Goal: Find contact information: Find contact information

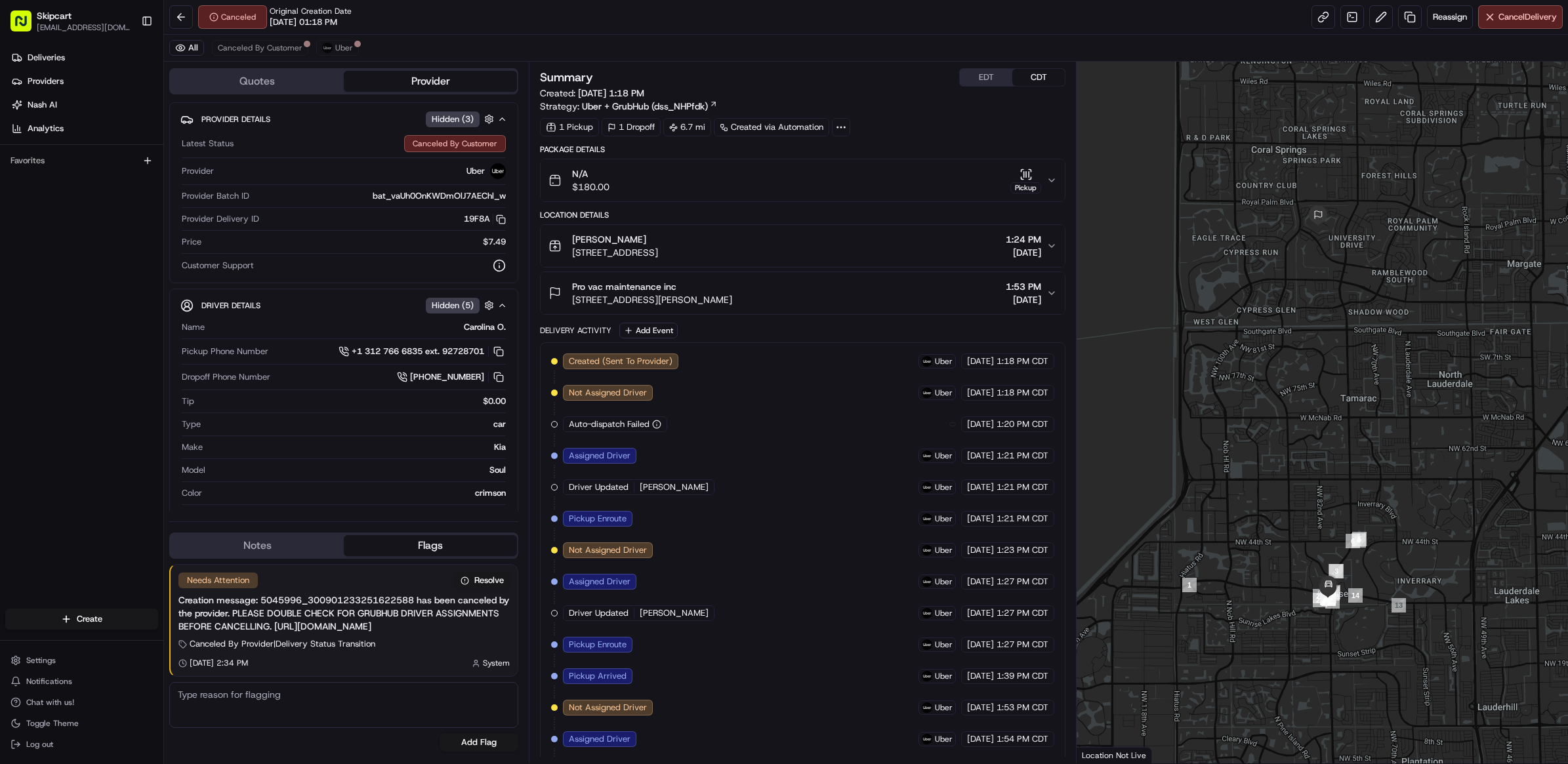
scroll to position [229, 0]
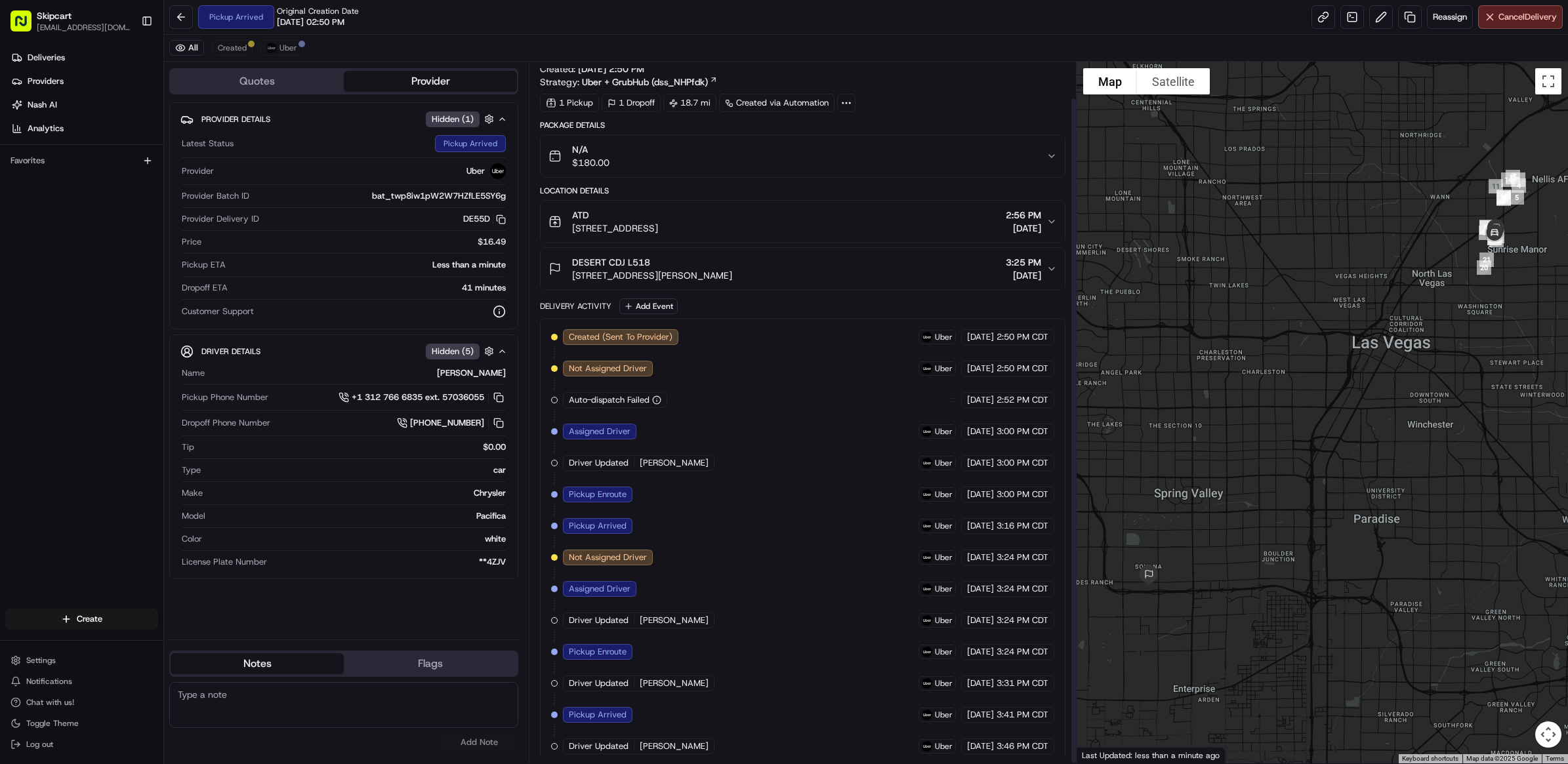
scroll to position [38, 0]
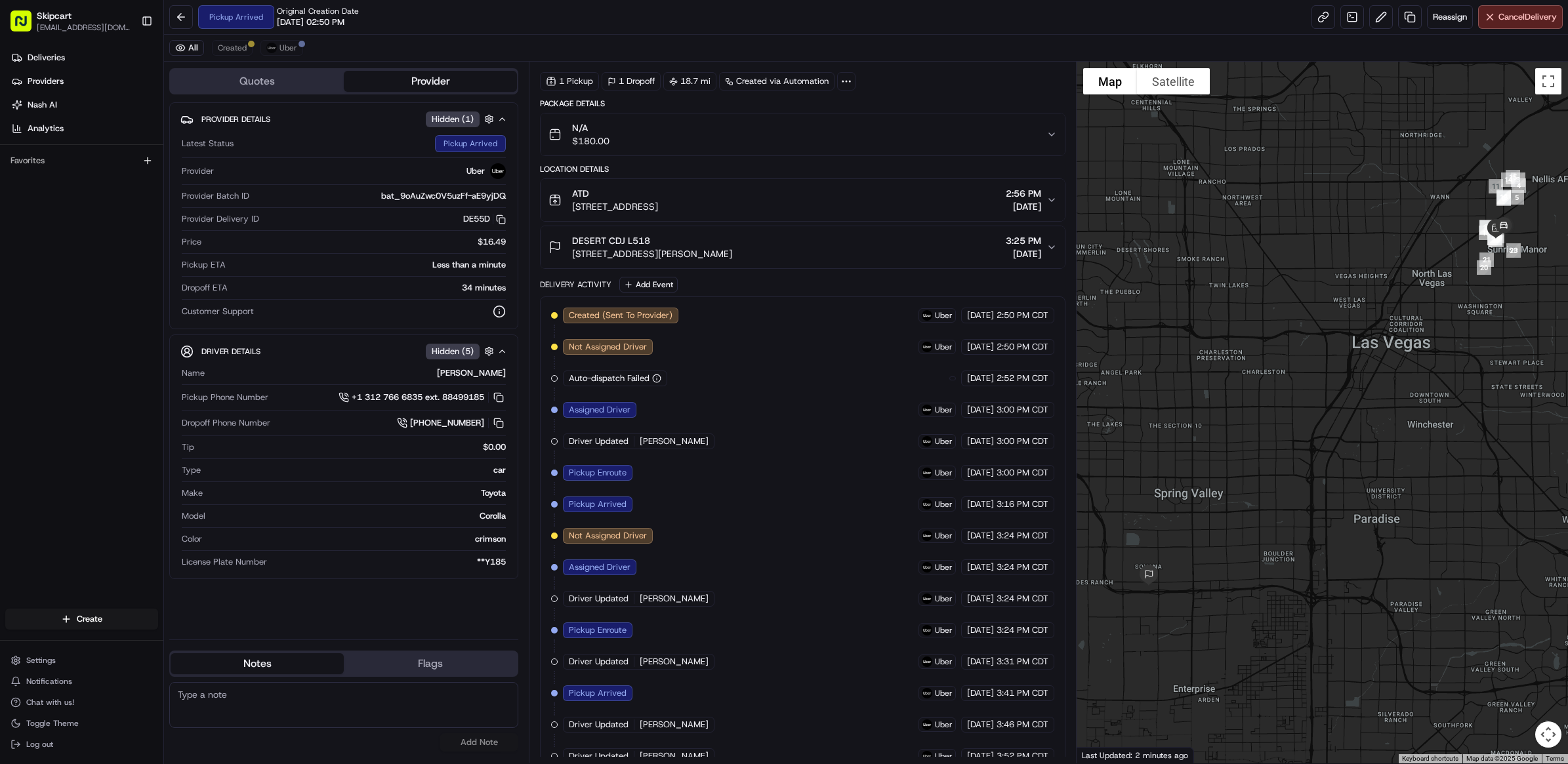
scroll to position [70, 0]
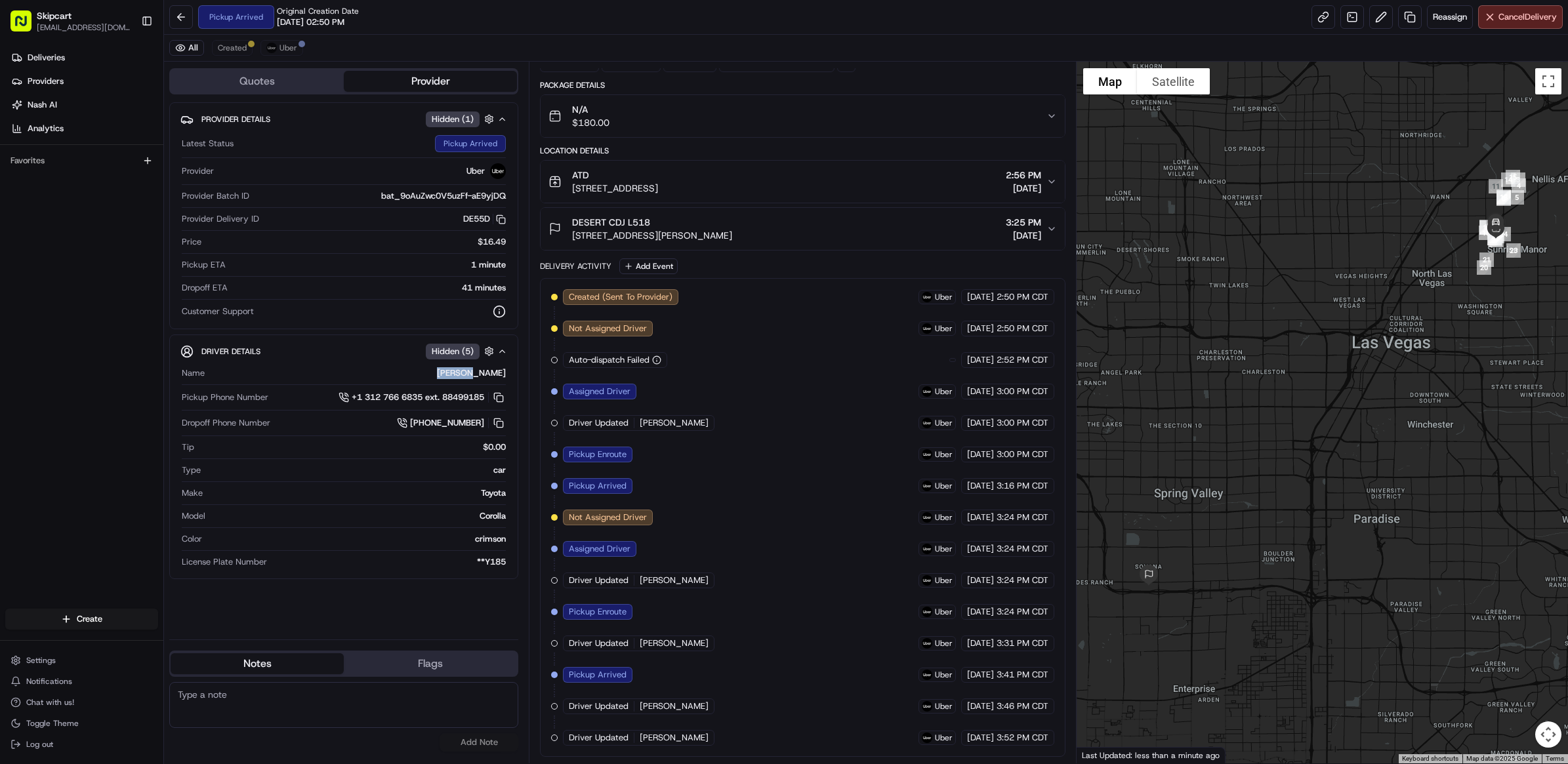
drag, startPoint x: 465, startPoint y: 372, endPoint x: 504, endPoint y: 377, distance: 39.3
click at [504, 377] on div "Yudy T." at bounding box center [358, 373] width 296 height 11
copy div "Yudy T"
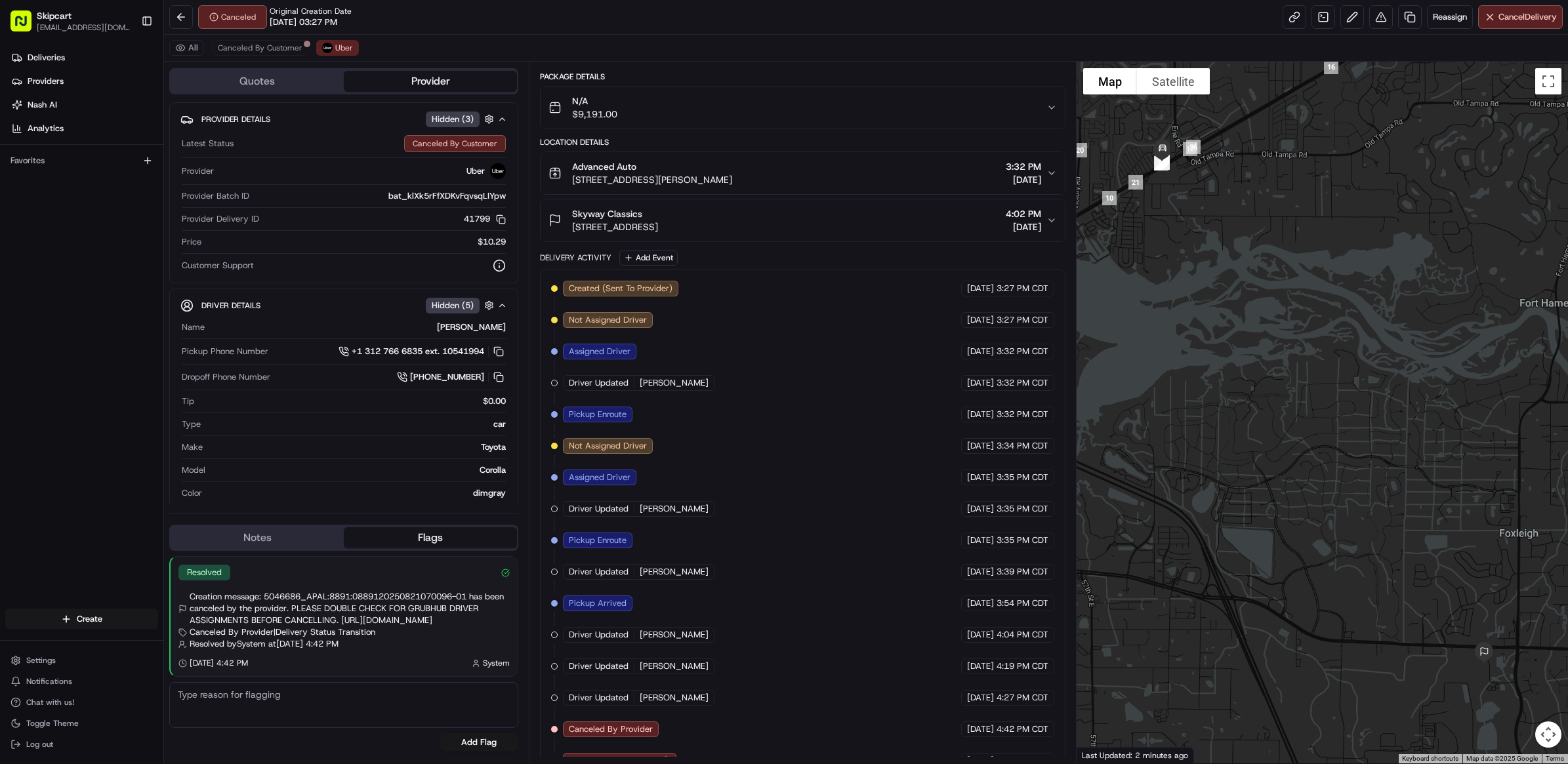
scroll to position [102, 0]
